Goal: Information Seeking & Learning: Learn about a topic

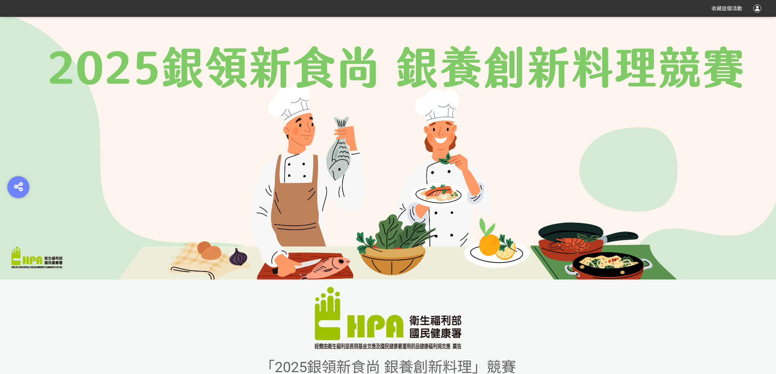
scroll to position [175, 0]
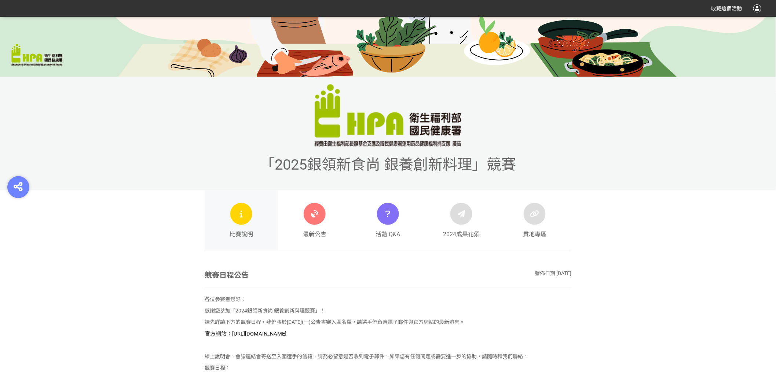
scroll to position [216, 0]
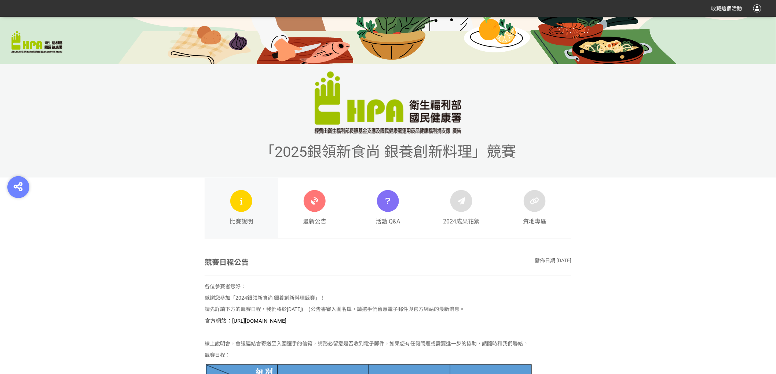
click at [243, 207] on icon at bounding box center [241, 201] width 9 height 13
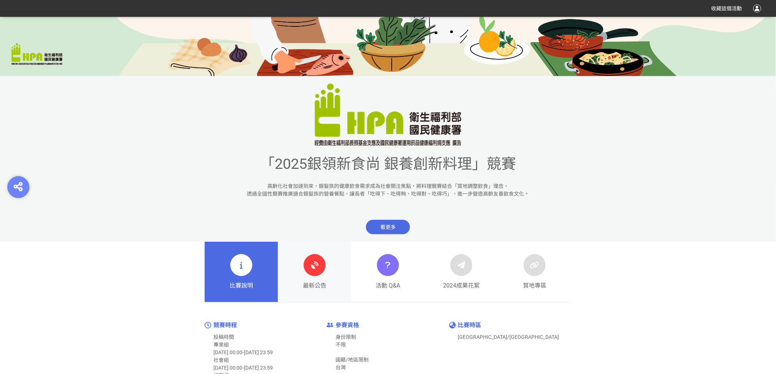
click at [307, 263] on div at bounding box center [315, 266] width 22 height 22
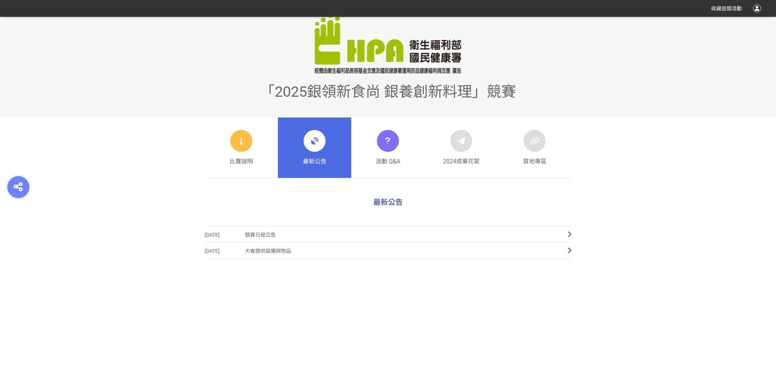
scroll to position [285, 0]
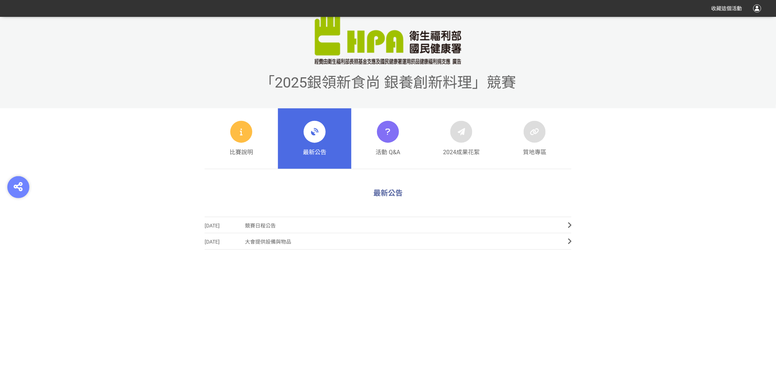
click at [310, 141] on div at bounding box center [315, 132] width 22 height 22
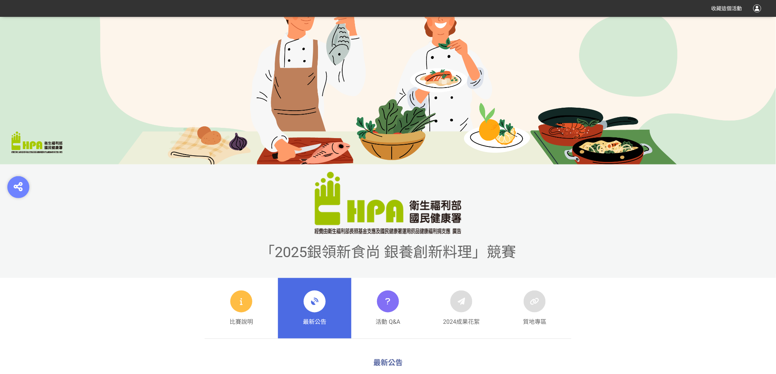
scroll to position [244, 0]
